Goal: Task Accomplishment & Management: Manage account settings

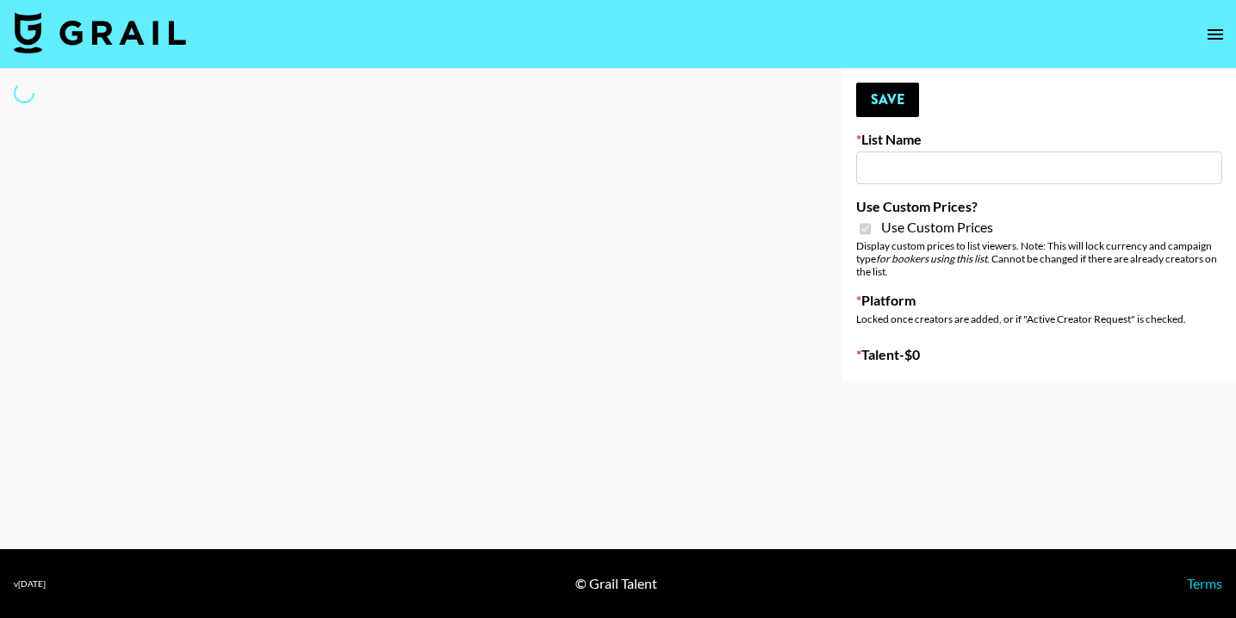
type input "DDG Beauty"
checkbox input "true"
select select "Brand"
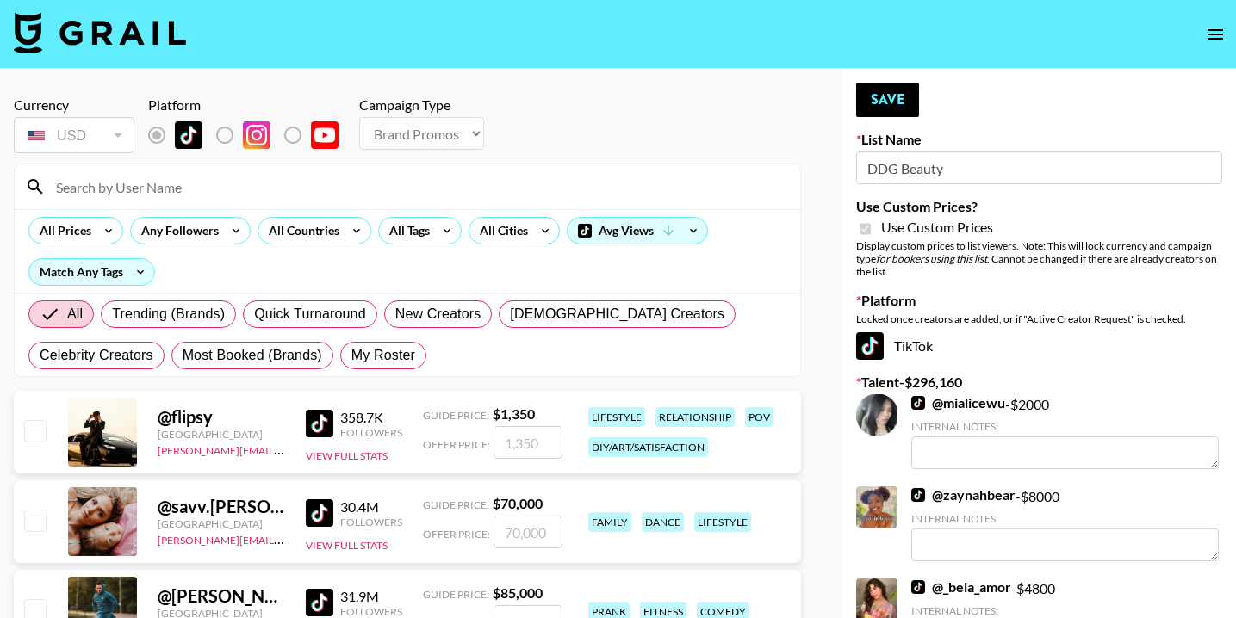
click at [241, 189] on input at bounding box center [418, 187] width 744 height 28
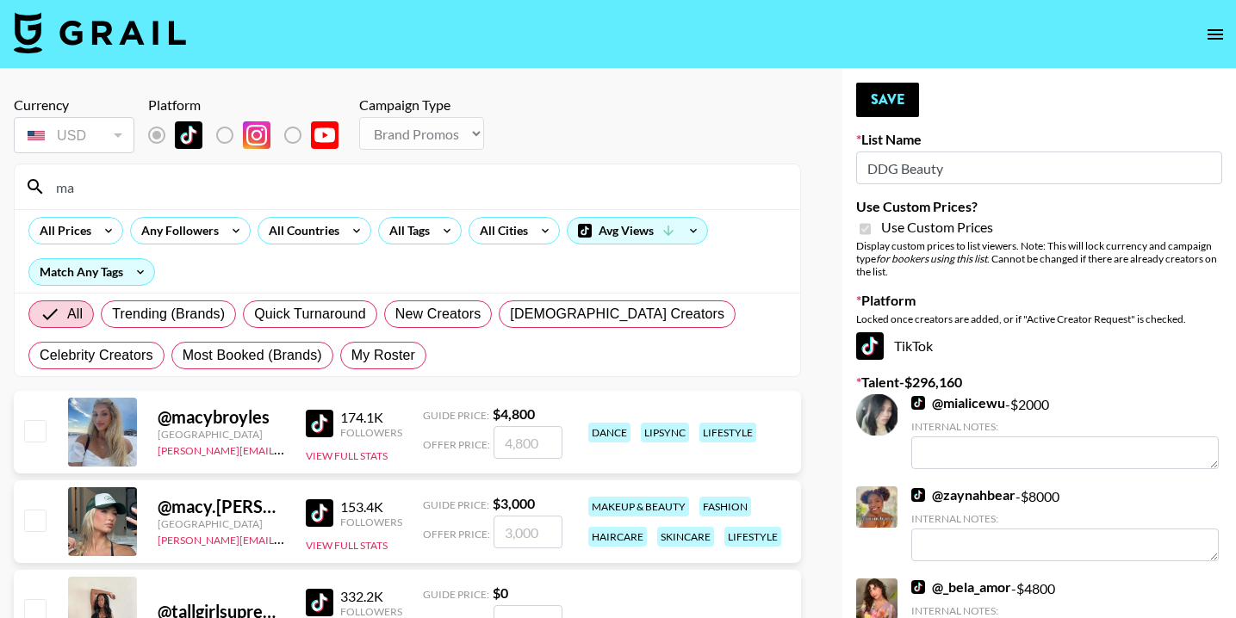
type input "m"
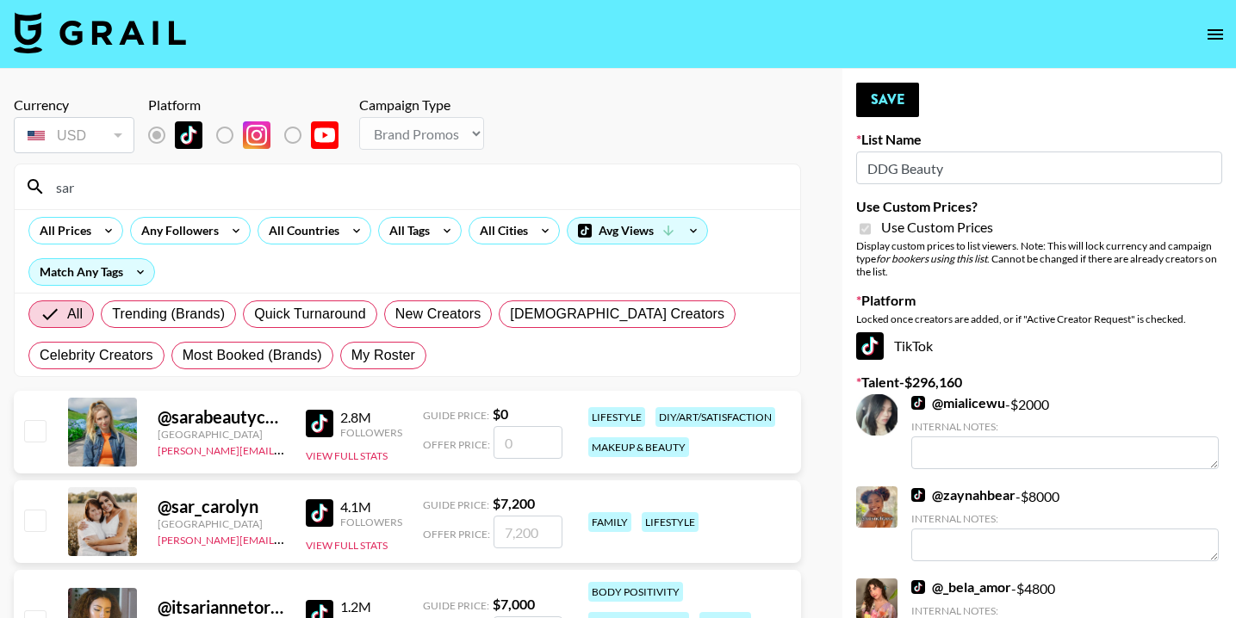
type input "sarahub"
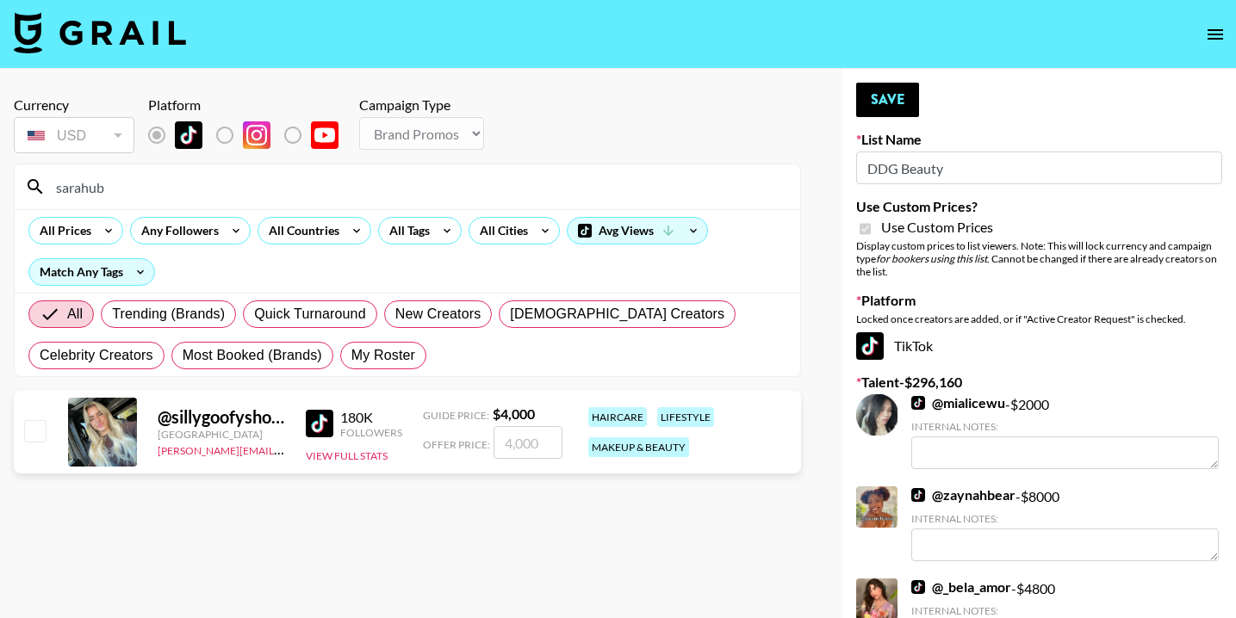
click at [28, 433] on input "checkbox" at bounding box center [34, 430] width 21 height 21
checkbox input "true"
drag, startPoint x: 544, startPoint y: 442, endPoint x: 437, endPoint y: 450, distance: 107.9
click at [437, 450] on div "Offer Price: 4000" at bounding box center [493, 442] width 140 height 33
type input "2000"
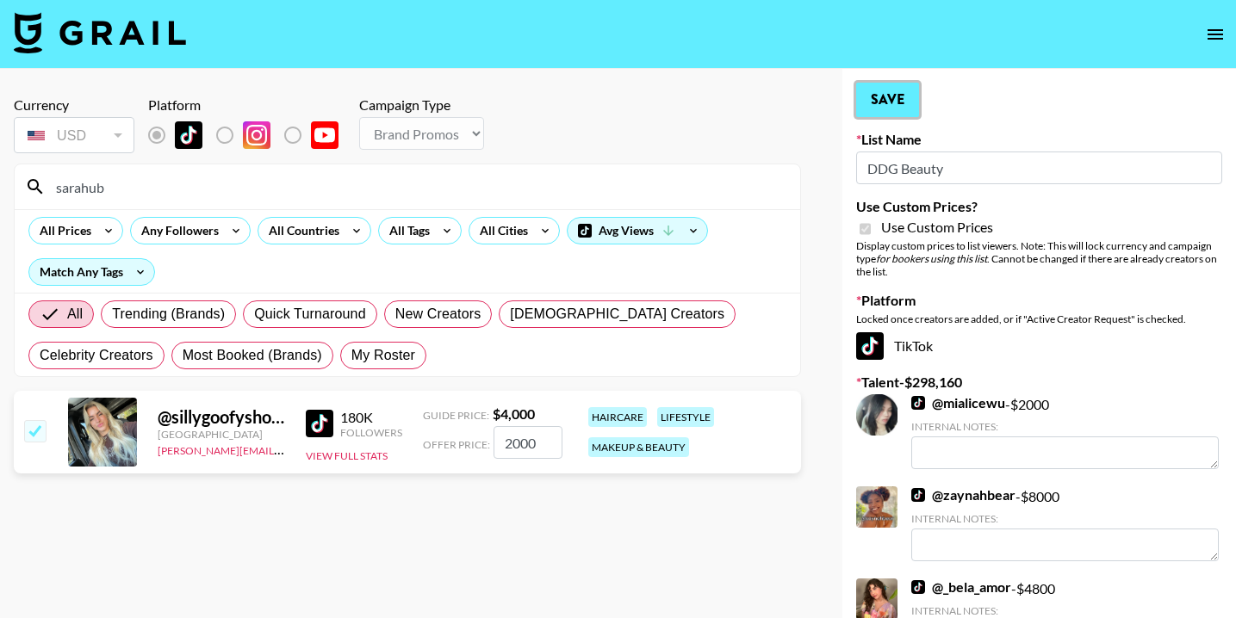
click at [899, 102] on button "Save" at bounding box center [887, 100] width 63 height 34
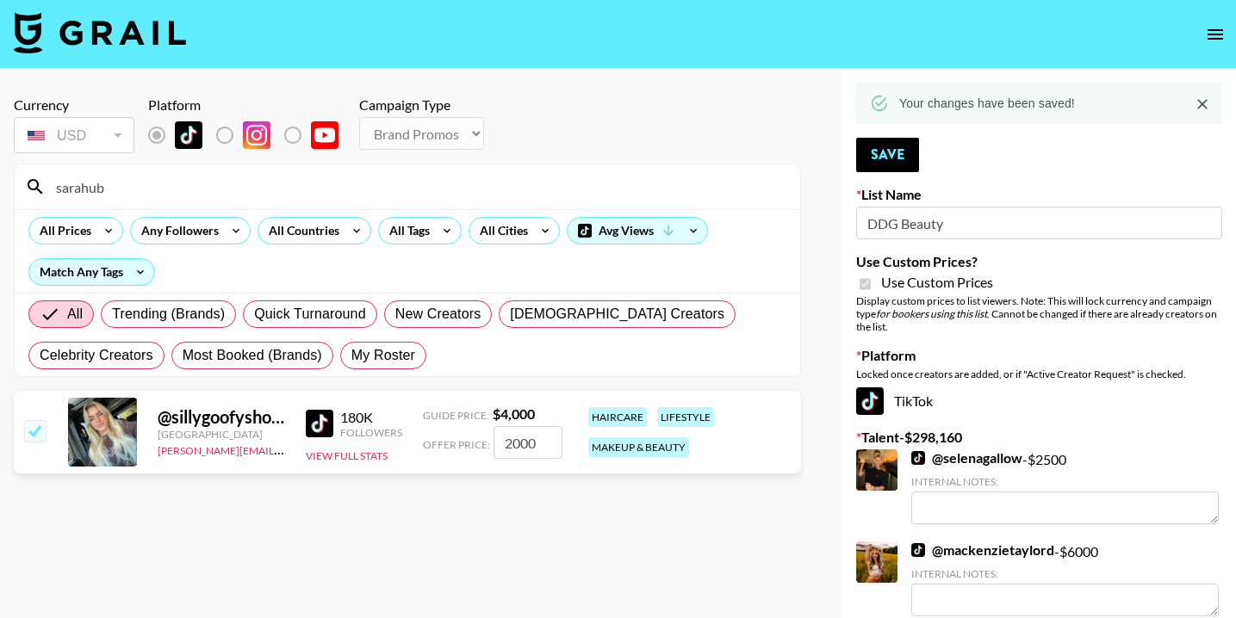
drag, startPoint x: 208, startPoint y: 190, endPoint x: 52, endPoint y: 187, distance: 155.9
click at [52, 187] on input "sarahub" at bounding box center [418, 187] width 744 height 28
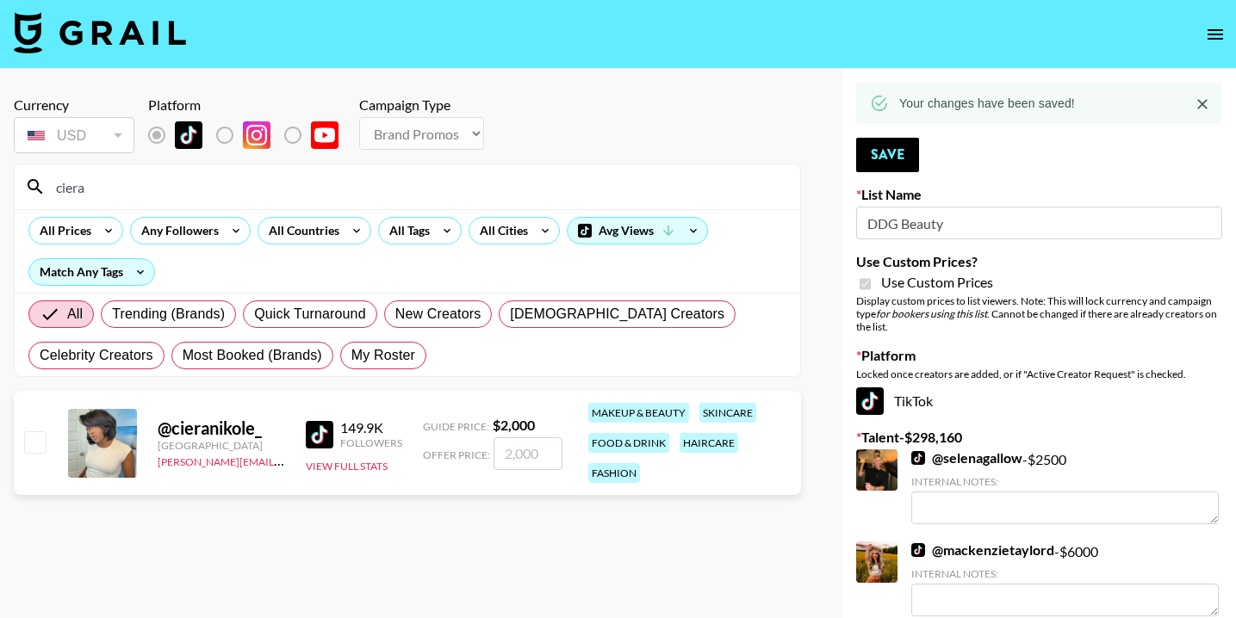
type input "ciera"
click at [30, 440] on input "checkbox" at bounding box center [34, 441] width 21 height 21
checkbox input "true"
type input "2000"
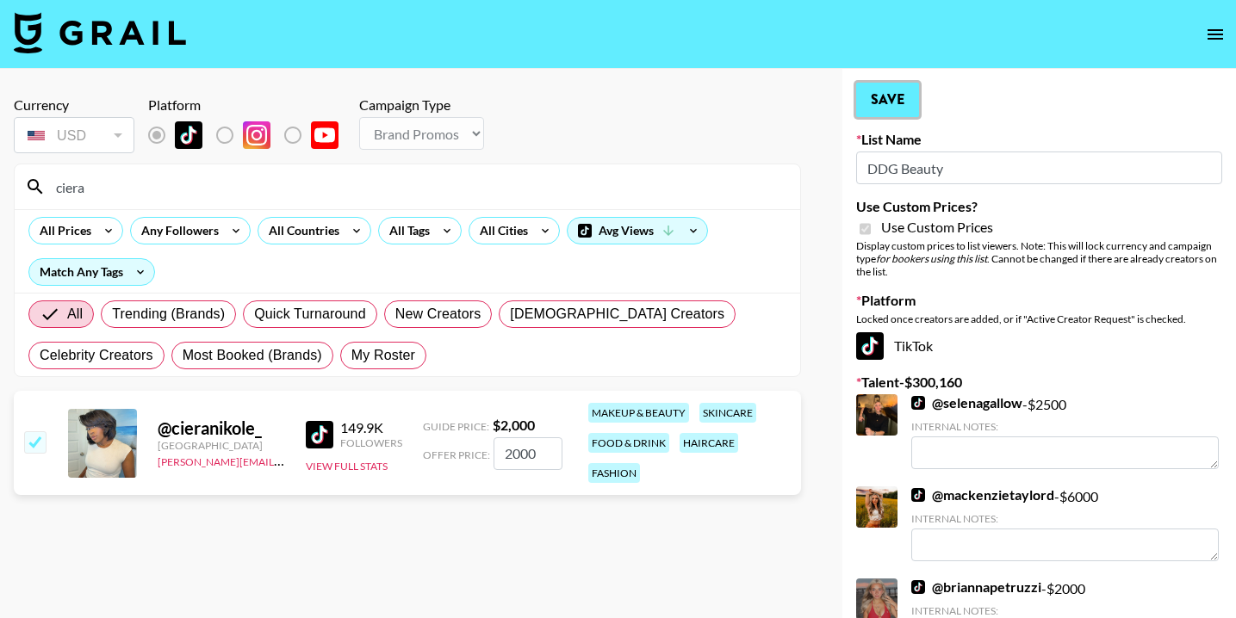
click at [899, 105] on button "Save" at bounding box center [887, 100] width 63 height 34
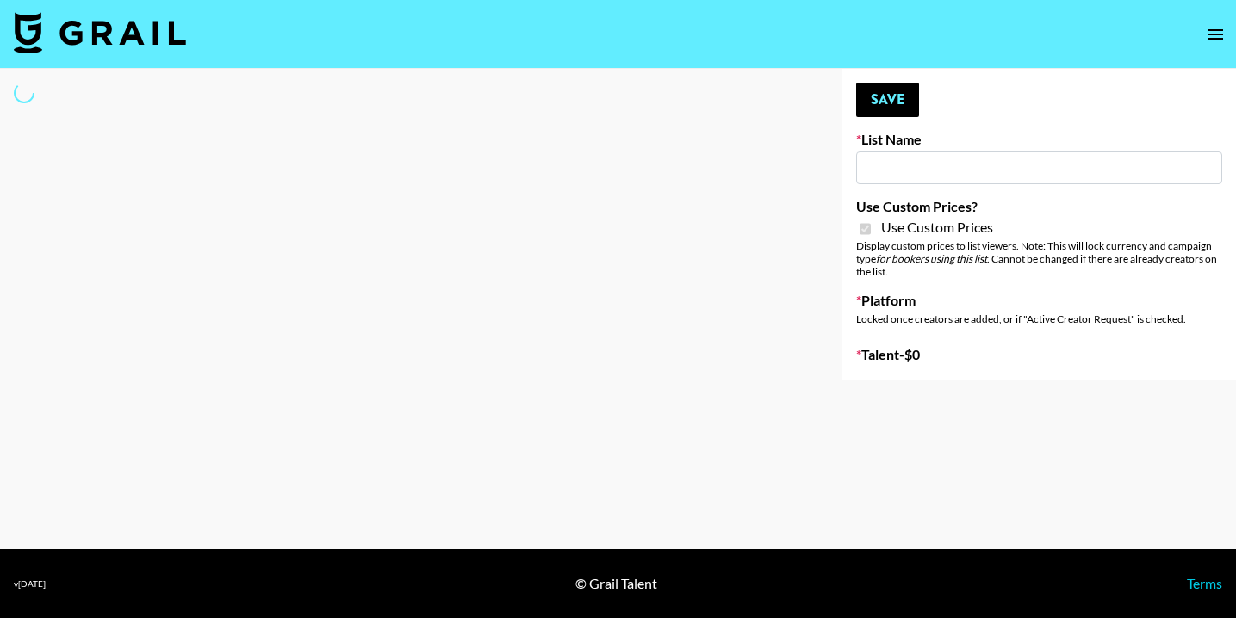
type input "DDG Beauty"
checkbox input "true"
select select "Brand"
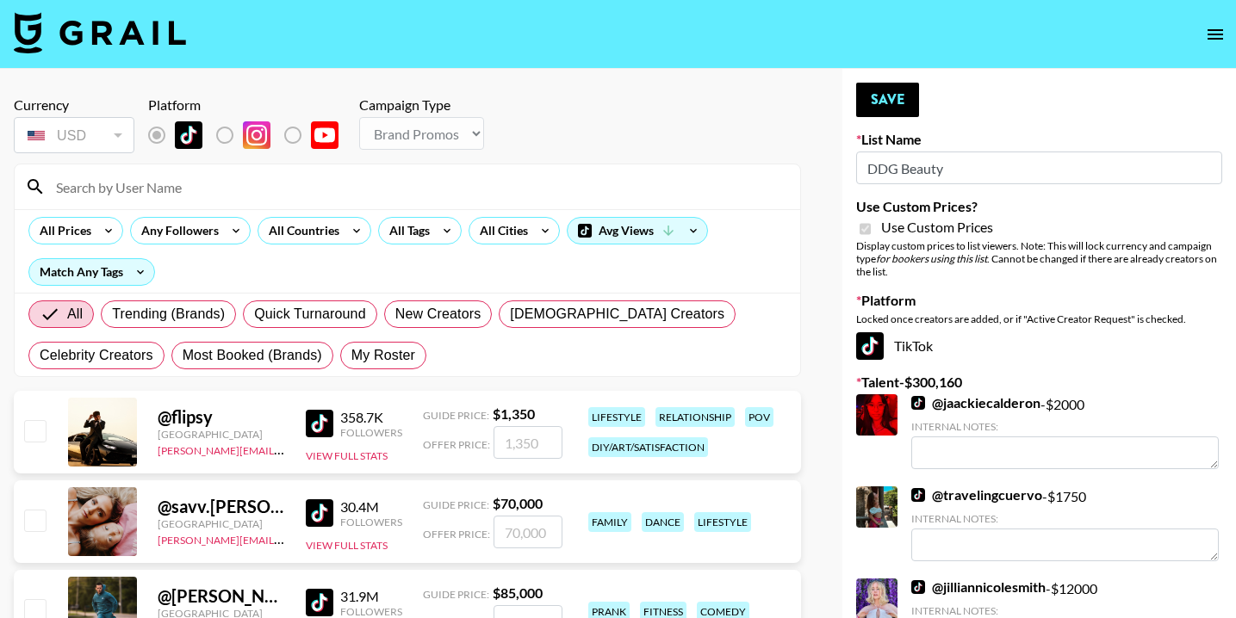
click at [143, 190] on input at bounding box center [418, 187] width 744 height 28
type input "jadyn"
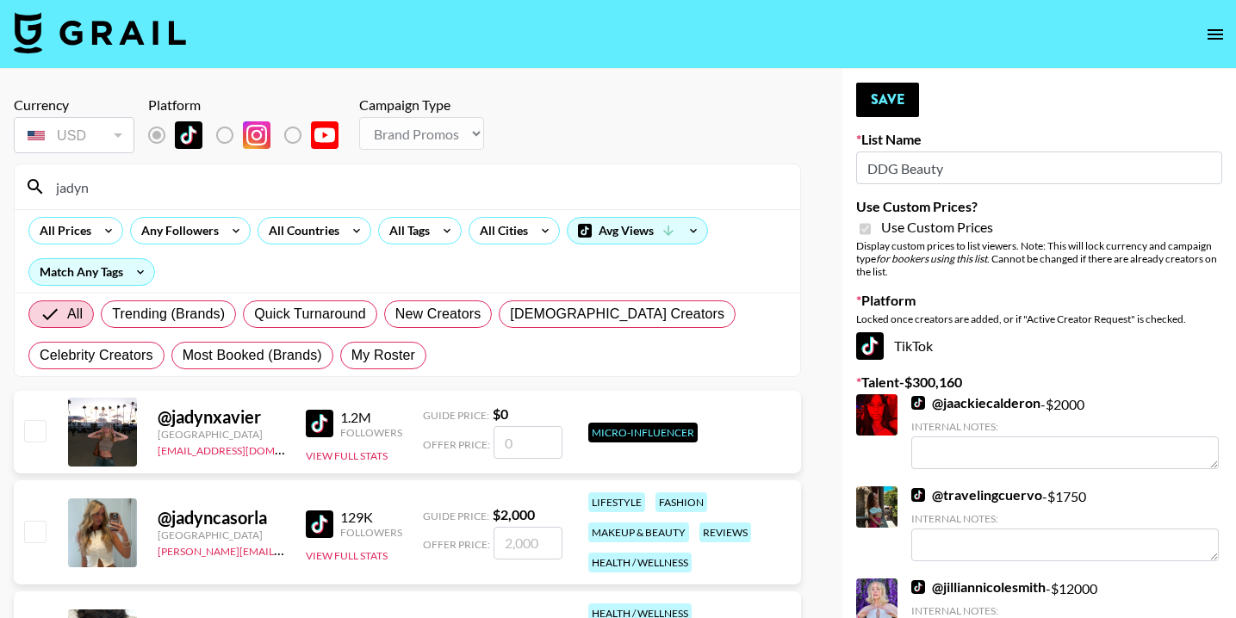
click at [35, 532] on input "checkbox" at bounding box center [34, 531] width 21 height 21
checkbox input "true"
drag, startPoint x: 547, startPoint y: 545, endPoint x: 445, endPoint y: 548, distance: 101.7
click at [446, 547] on div "Offer Price: 2000" at bounding box center [493, 543] width 140 height 33
type input "3000"
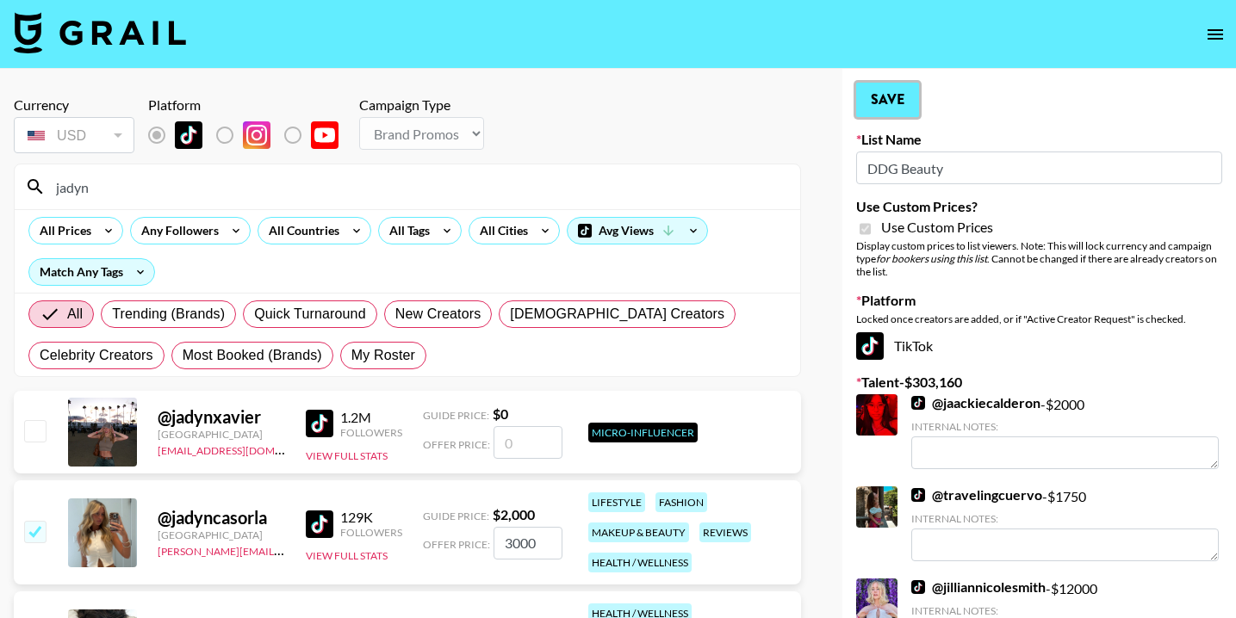
click at [876, 97] on button "Save" at bounding box center [887, 100] width 63 height 34
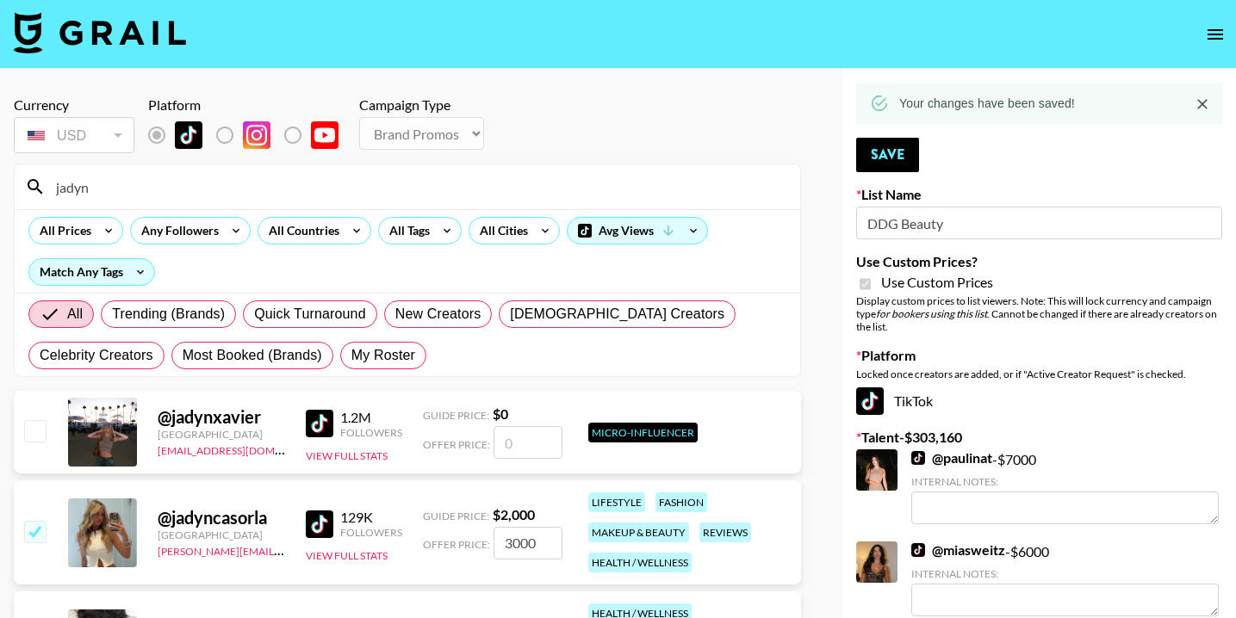
click at [270, 193] on input "jadyn" at bounding box center [418, 187] width 744 height 28
type input "j"
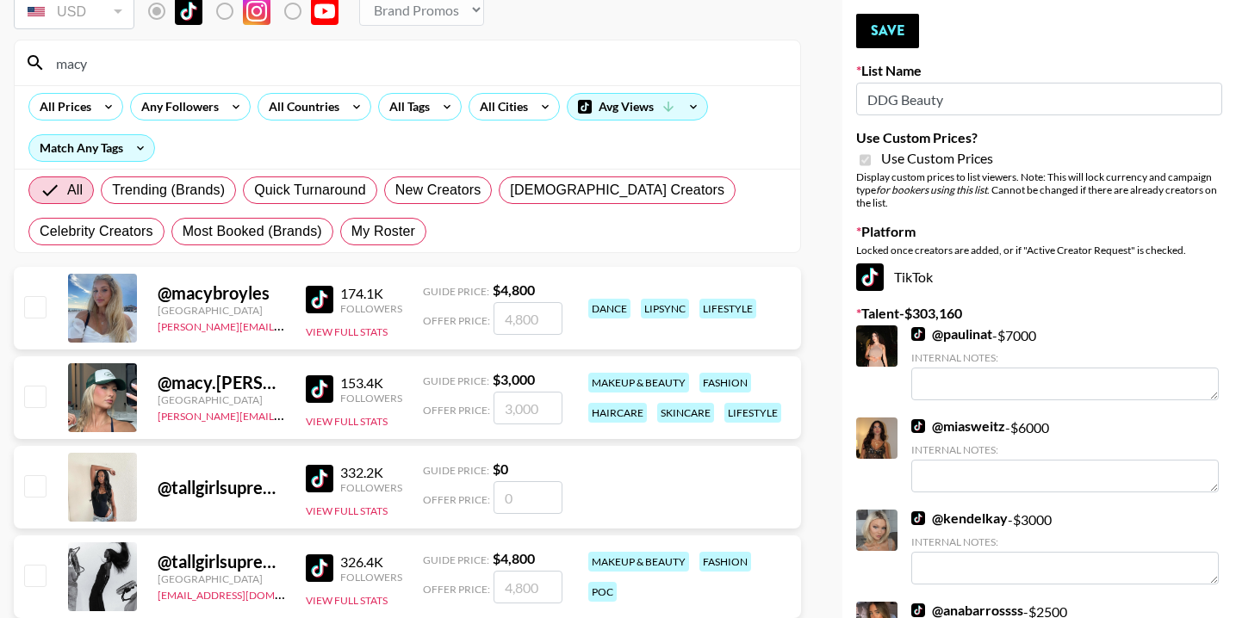
scroll to position [151, 0]
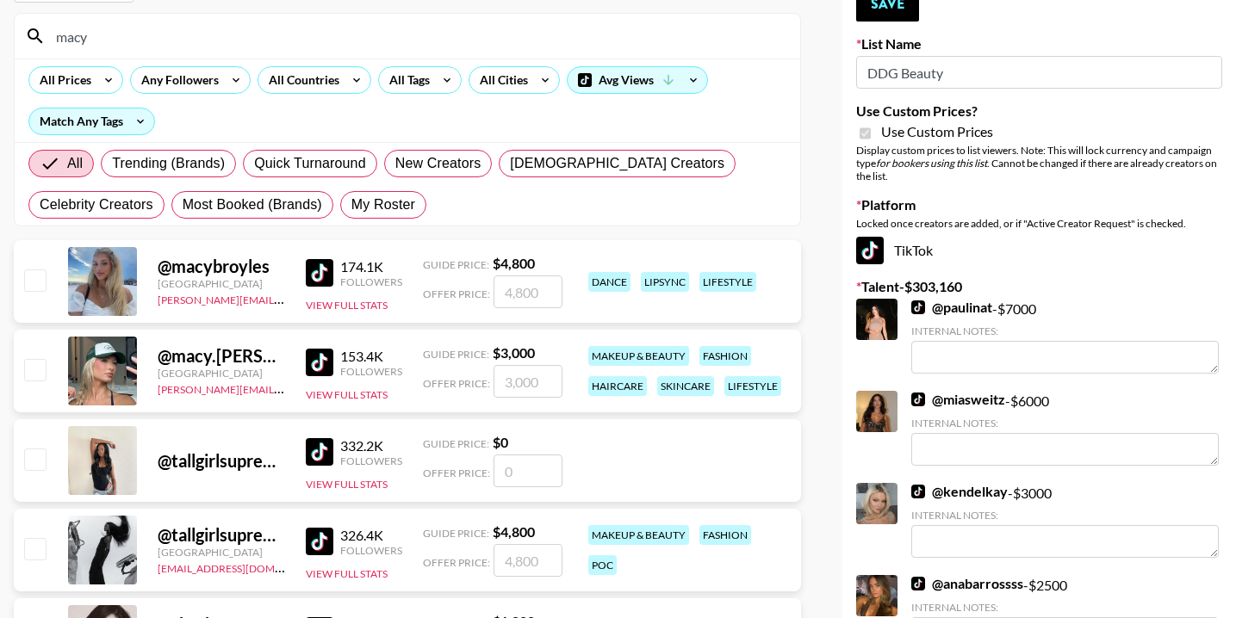
type input "macy"
click at [34, 367] on input "checkbox" at bounding box center [34, 369] width 21 height 21
checkbox input "true"
type input "3000"
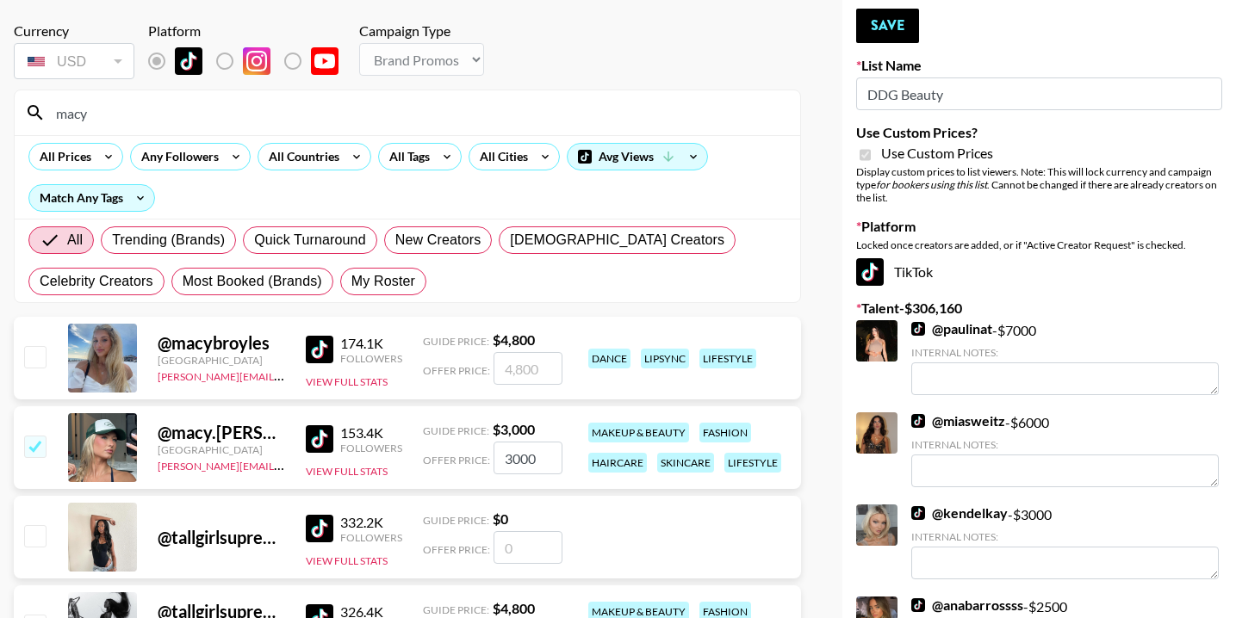
scroll to position [0, 0]
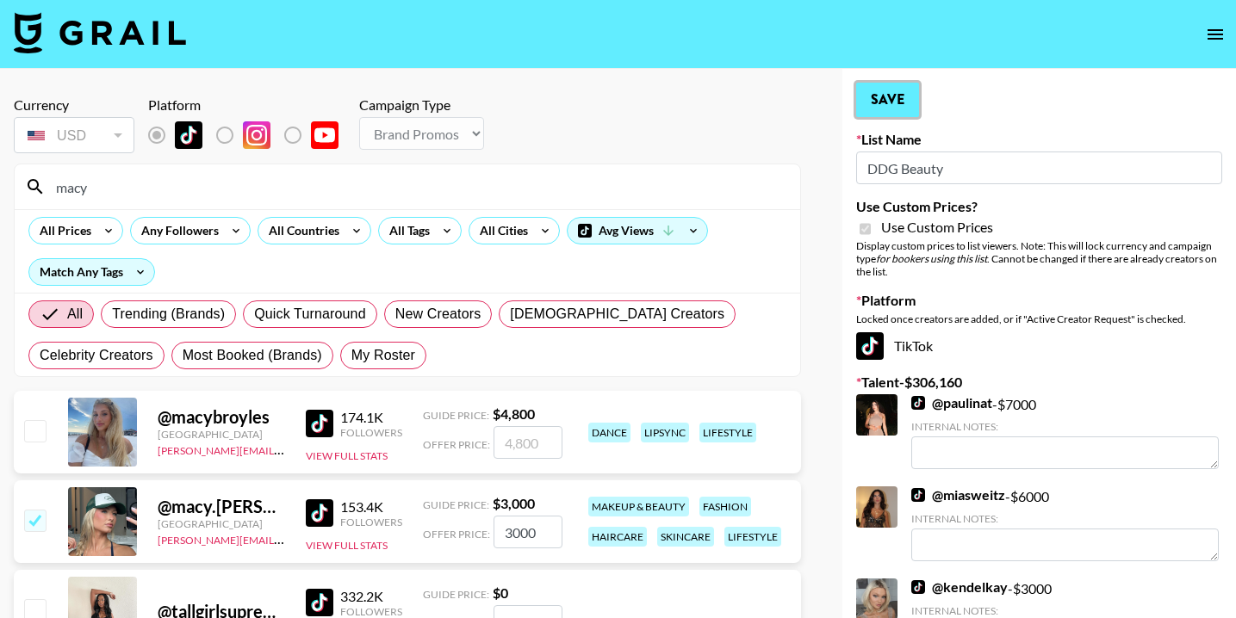
click at [871, 108] on button "Save" at bounding box center [887, 100] width 63 height 34
